Goal: Information Seeking & Learning: Compare options

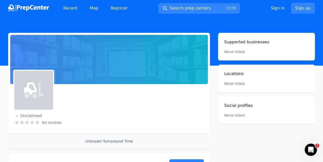
scroll to position [56, 0]
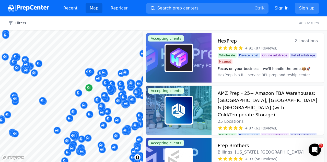
click at [87, 30] on div at bounding box center [71, 30] width 143 height 0
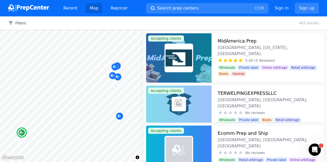
click at [225, 39] on h3 "MidAmerica Prep" at bounding box center [237, 40] width 39 height 7
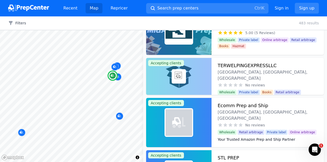
scroll to position [28, 0]
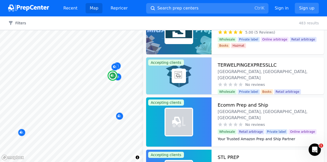
click at [235, 68] on h3 "TERWELPINGEXPRESSLLC" at bounding box center [247, 64] width 59 height 7
click at [234, 102] on h3 "Ecomm Prep and Ship" at bounding box center [243, 104] width 51 height 7
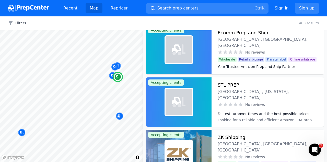
scroll to position [101, 0]
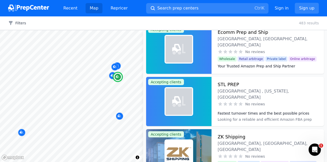
click at [229, 82] on h3 "STL PREP" at bounding box center [228, 84] width 21 height 7
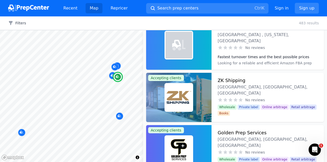
scroll to position [162, 0]
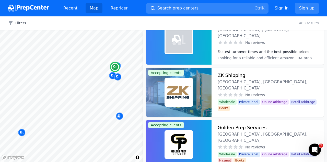
click at [231, 73] on h3 "ZK Shipping" at bounding box center [232, 75] width 28 height 7
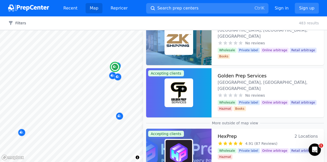
scroll to position [215, 0]
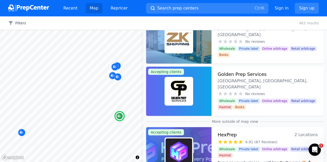
click at [231, 74] on h3 "Golden Prep Services" at bounding box center [242, 74] width 49 height 7
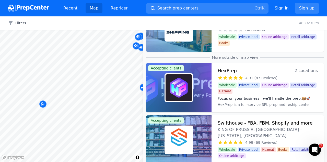
scroll to position [226, 0]
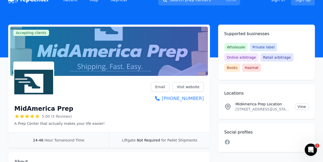
scroll to position [9, 0]
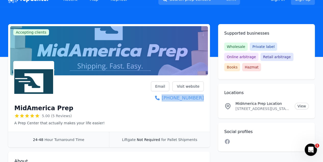
drag, startPoint x: 209, startPoint y: 98, endPoint x: 204, endPoint y: 99, distance: 4.9
click at [204, 99] on div "MidAmerica Prep 5.00 (5 Reviews) A Prep Center that actually makes your life ea…" at bounding box center [109, 104] width 202 height 54
copy link "(417) 242-9827"
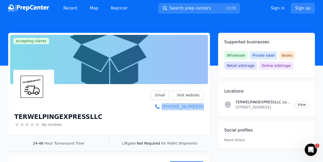
drag, startPoint x: 209, startPoint y: 107, endPoint x: 203, endPoint y: 107, distance: 5.4
click at [203, 107] on div "TERWELPINGEXPRESSLLC No reviews Email Visit website (217) 257-5825" at bounding box center [109, 110] width 202 height 49
copy link "(217) 257-5825"
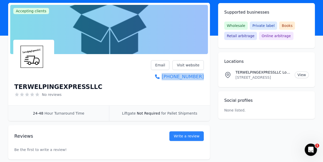
scroll to position [30, 0]
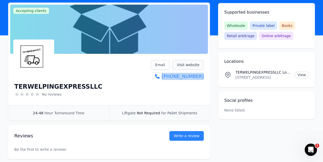
click at [186, 65] on link "Visit website" at bounding box center [188, 65] width 31 height 10
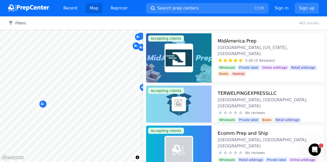
scroll to position [226, 0]
